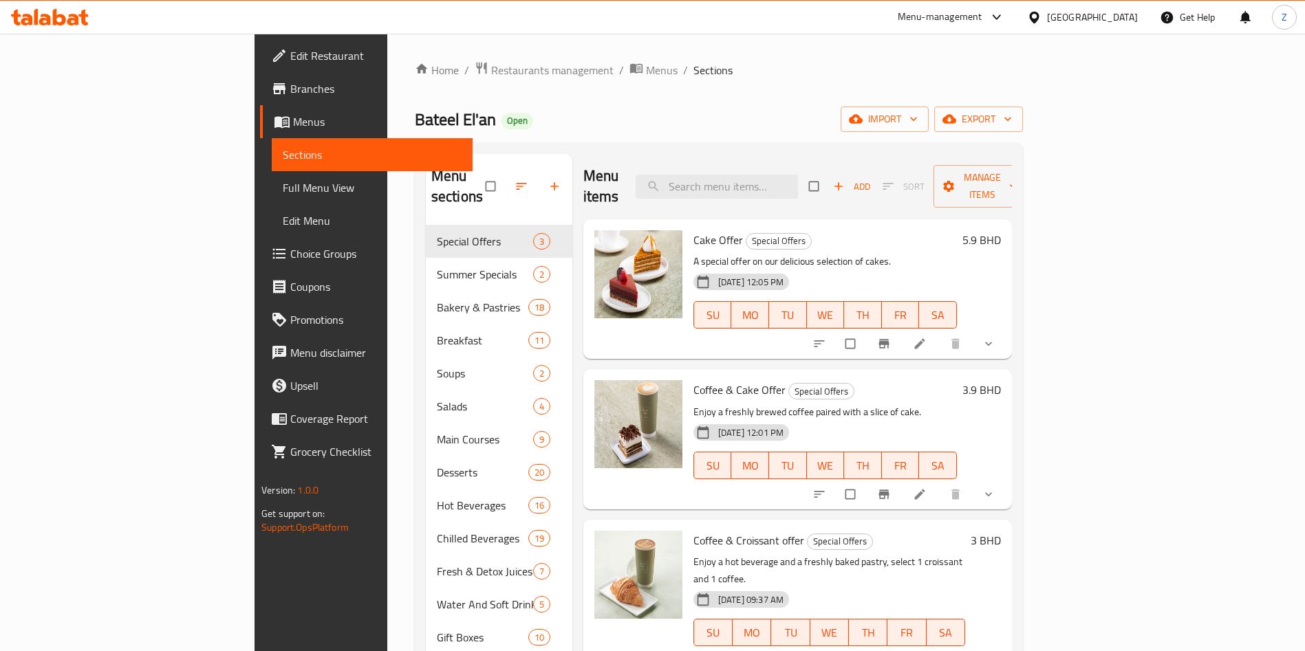
click at [900, 80] on div "Home / Restaurants management / Menus / Sections Bateel El'an Open import expor…" at bounding box center [719, 564] width 608 height 1006
click at [491, 77] on span "Restaurants management" at bounding box center [552, 70] width 122 height 17
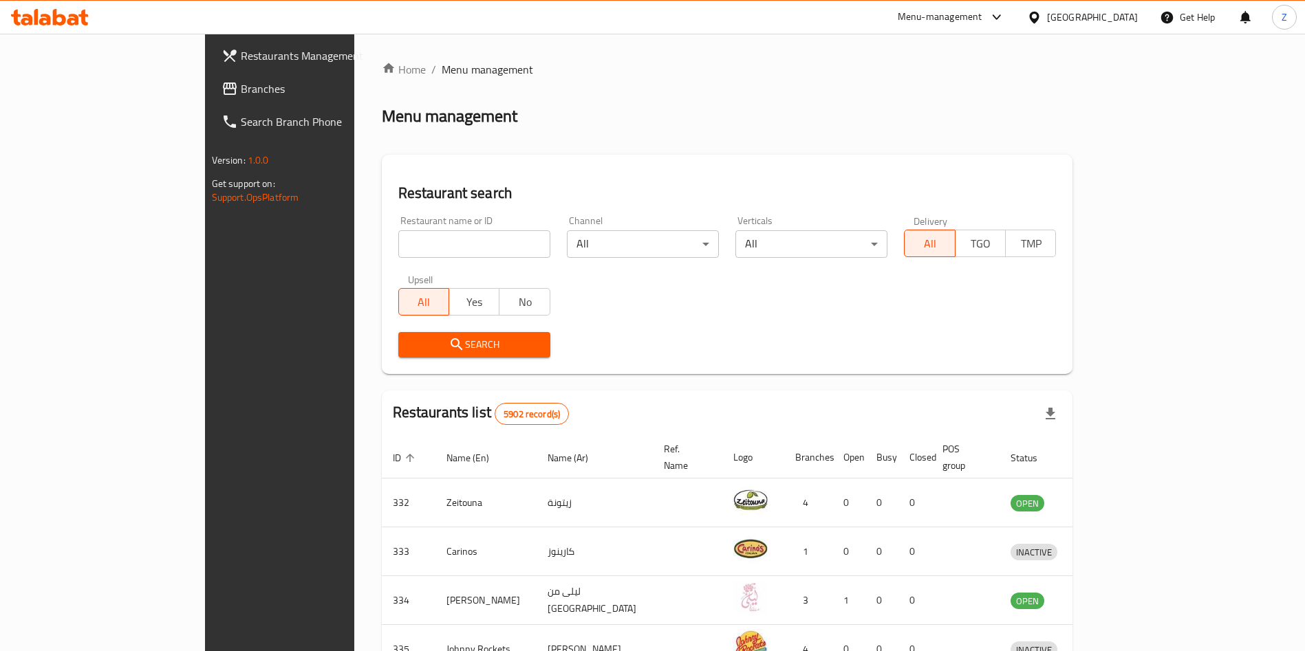
click at [980, 79] on div "Home / Menu management Menu management Restaurant search Restaurant name or ID …" at bounding box center [727, 537] width 691 height 953
click at [423, 235] on input "search" at bounding box center [474, 244] width 152 height 28
type input "س"
type input "[PERSON_NAME]"
click button "Search" at bounding box center [474, 344] width 152 height 25
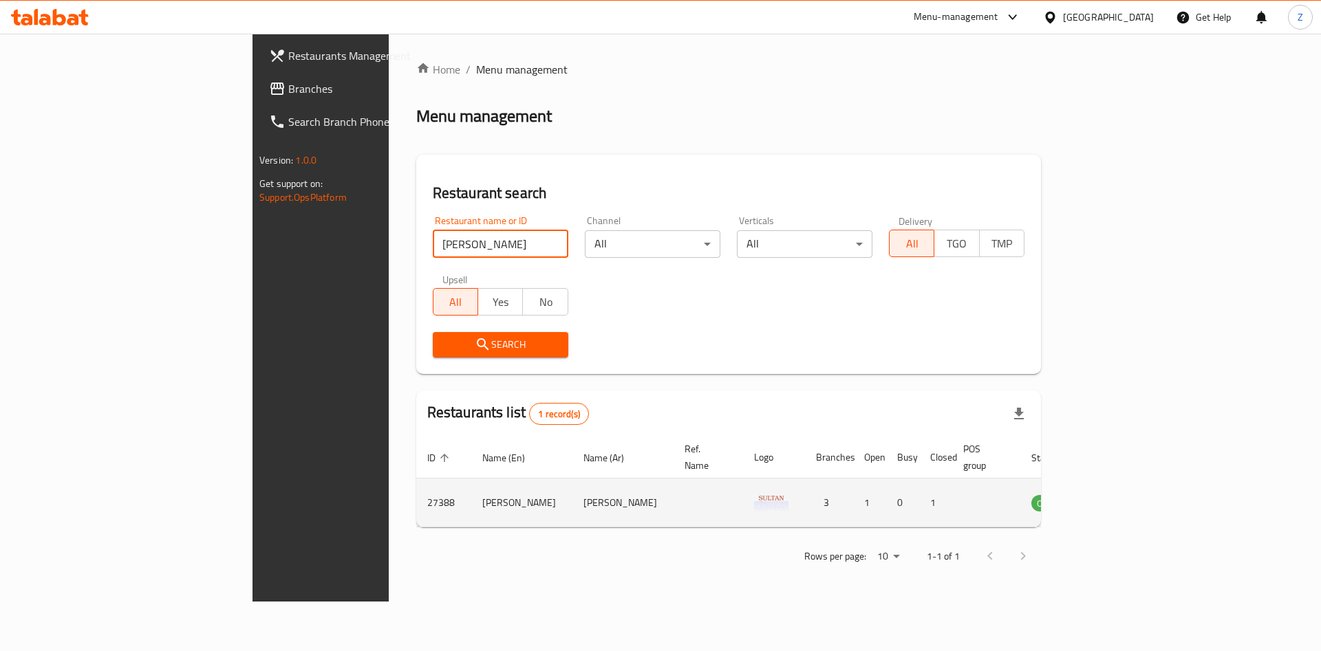
click at [1120, 495] on icon "enhanced table" at bounding box center [1111, 503] width 17 height 17
